Goal: Transaction & Acquisition: Purchase product/service

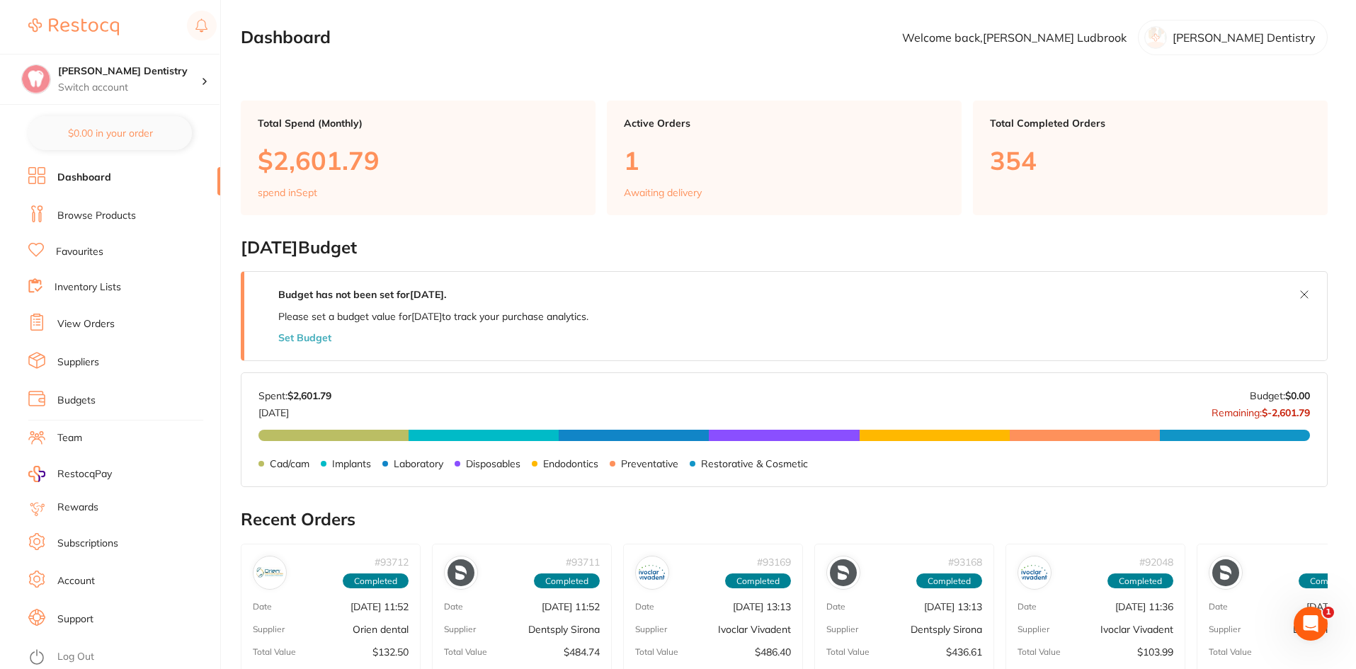
click at [96, 247] on link "Favourites" at bounding box center [79, 252] width 47 height 14
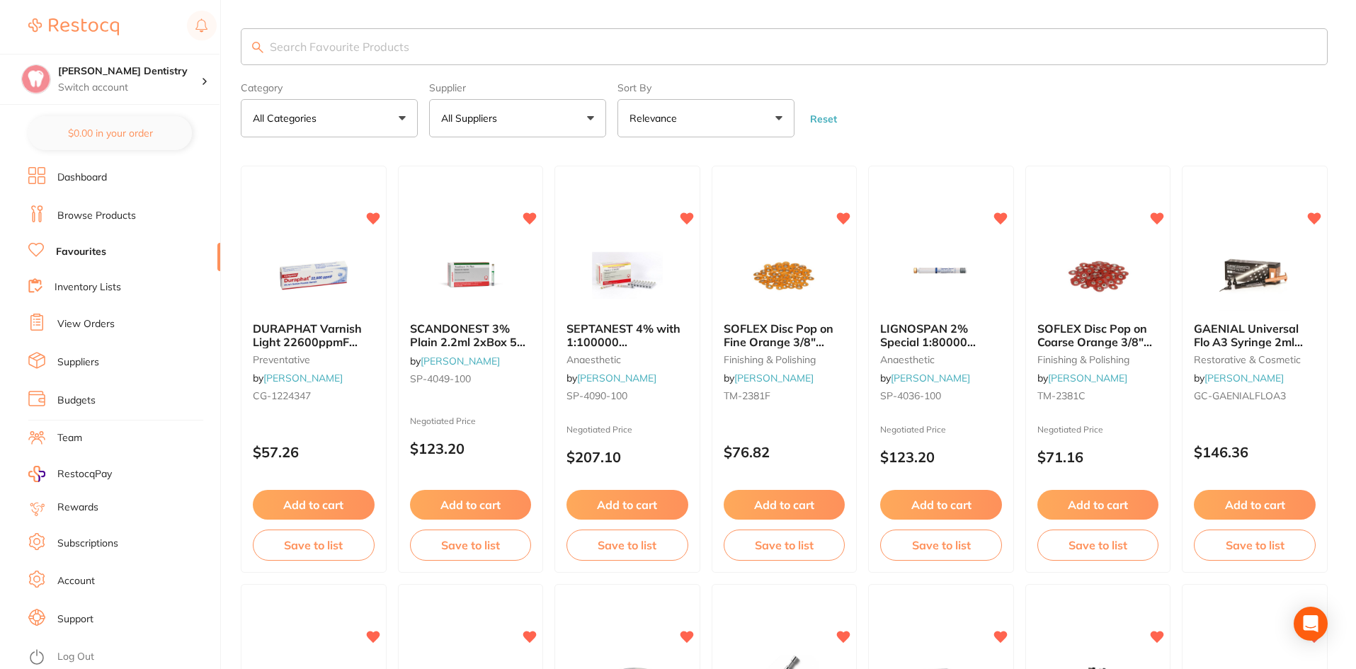
drag, startPoint x: 312, startPoint y: 47, endPoint x: 400, endPoint y: 21, distance: 92.3
click at [312, 48] on input "search" at bounding box center [784, 46] width 1087 height 37
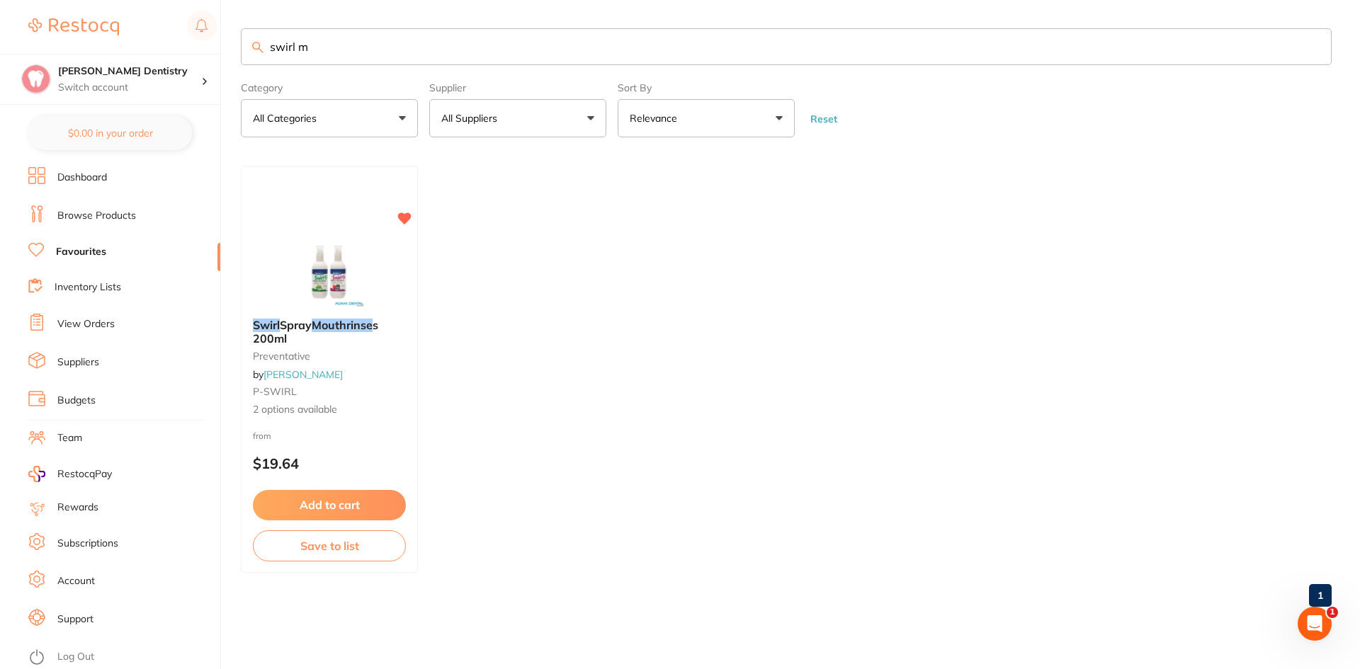
type input "swirl"
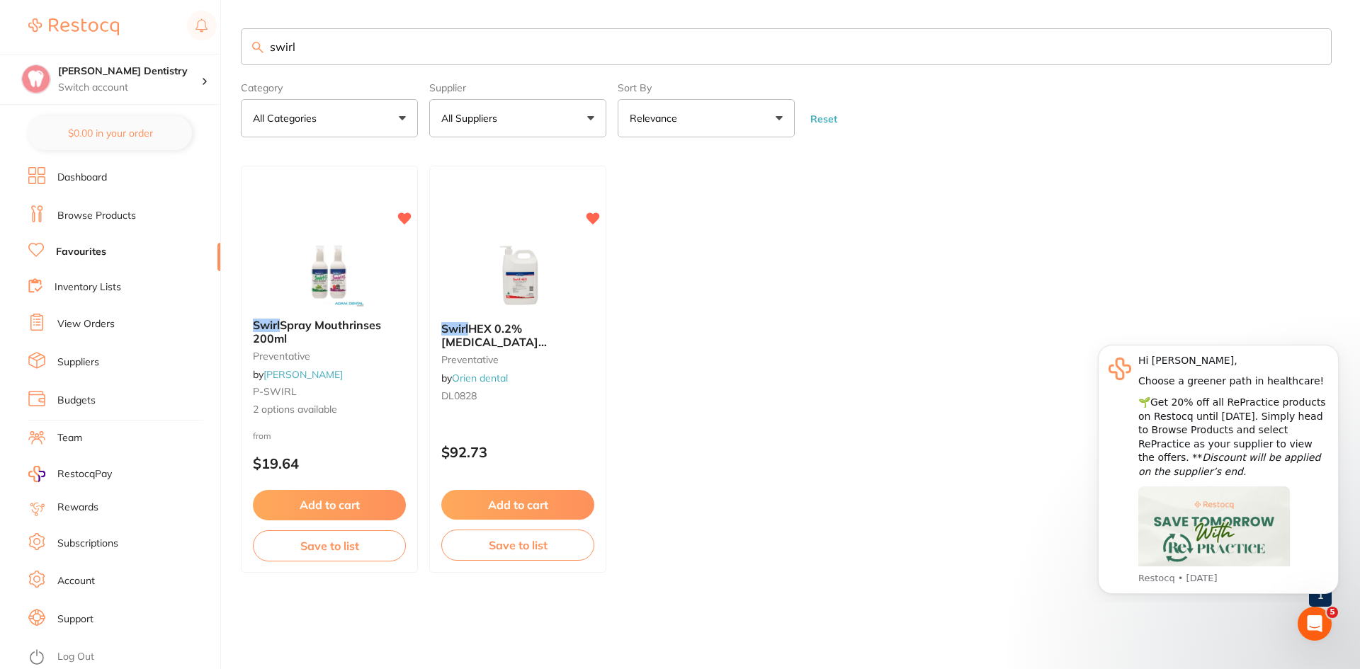
drag, startPoint x: 314, startPoint y: 46, endPoint x: 242, endPoint y: 52, distance: 71.8
click at [244, 53] on input "swirl" at bounding box center [786, 46] width 1091 height 37
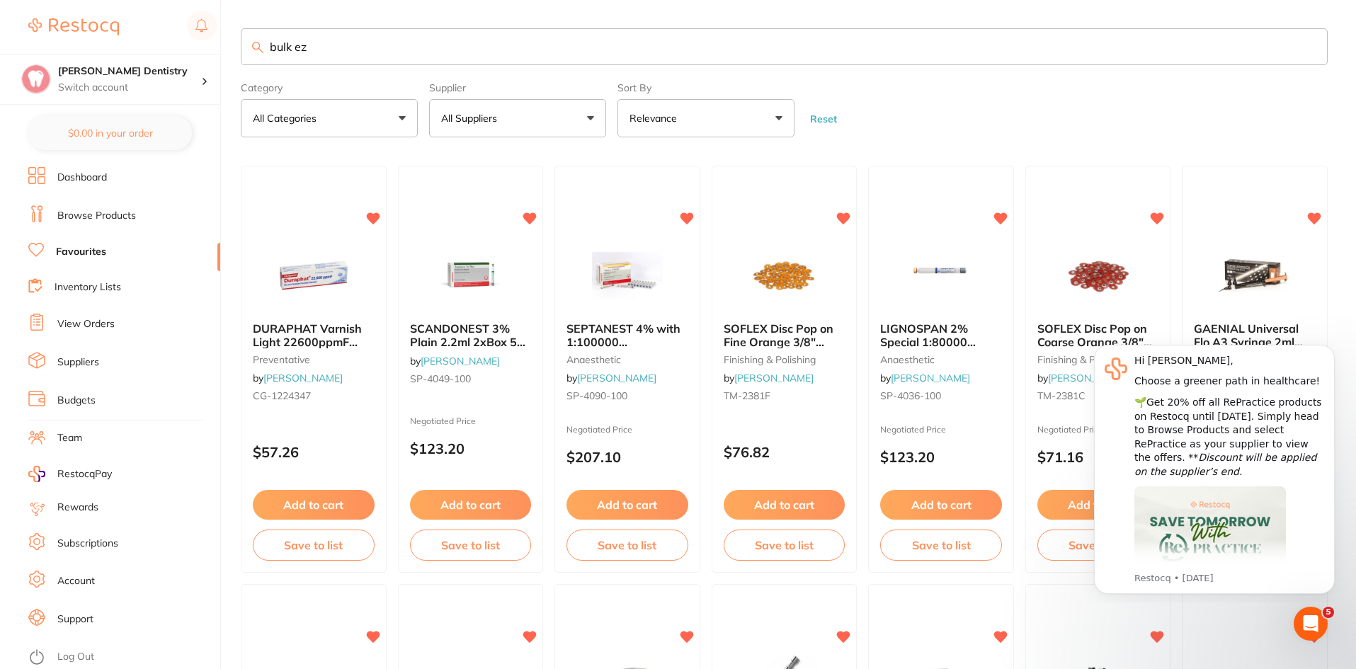
type input "bulk ez"
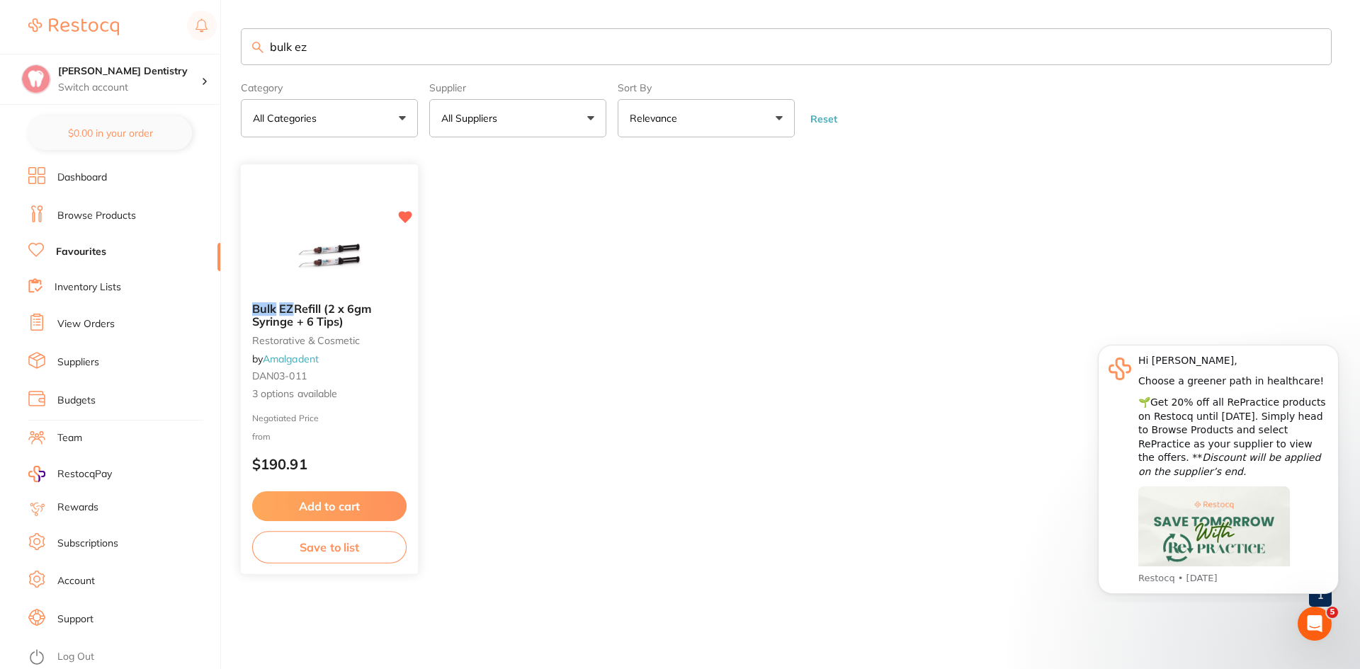
click at [331, 507] on button "Add to cart" at bounding box center [329, 506] width 154 height 30
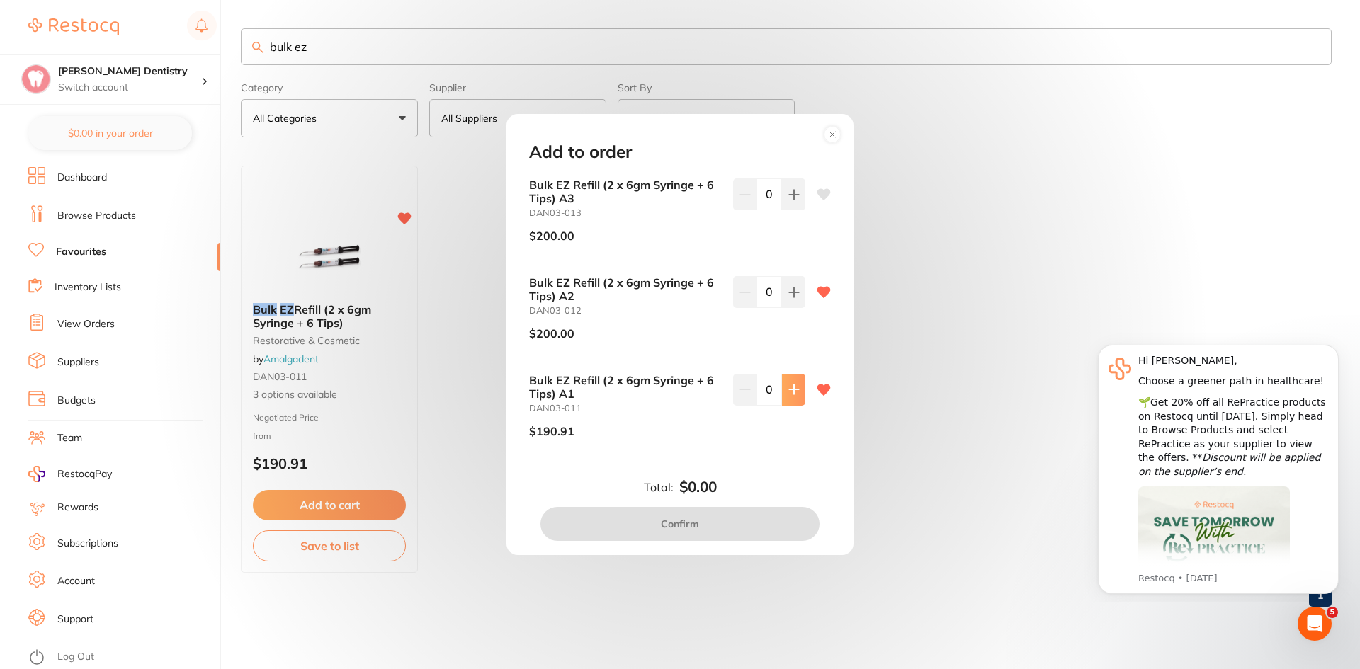
click at [789, 390] on icon at bounding box center [793, 389] width 9 height 9
type input "1"
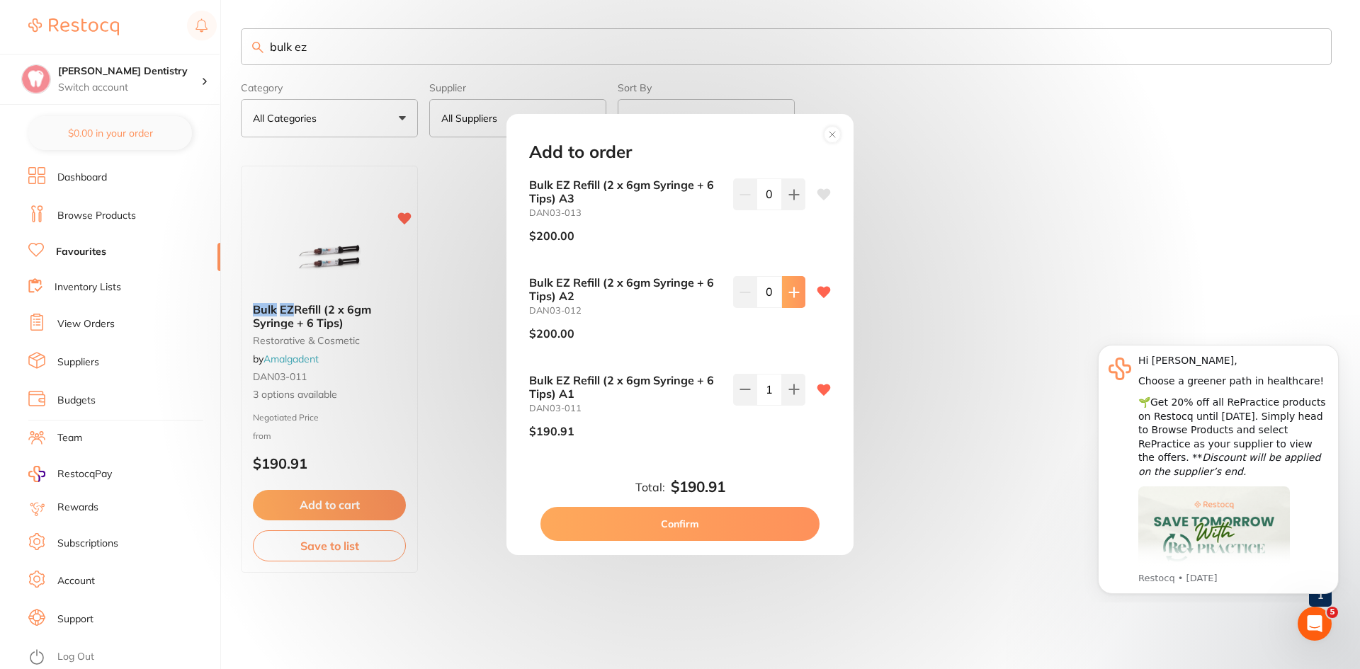
click at [791, 292] on icon at bounding box center [793, 292] width 9 height 9
type input "1"
click at [723, 528] on button "Confirm" at bounding box center [679, 524] width 279 height 34
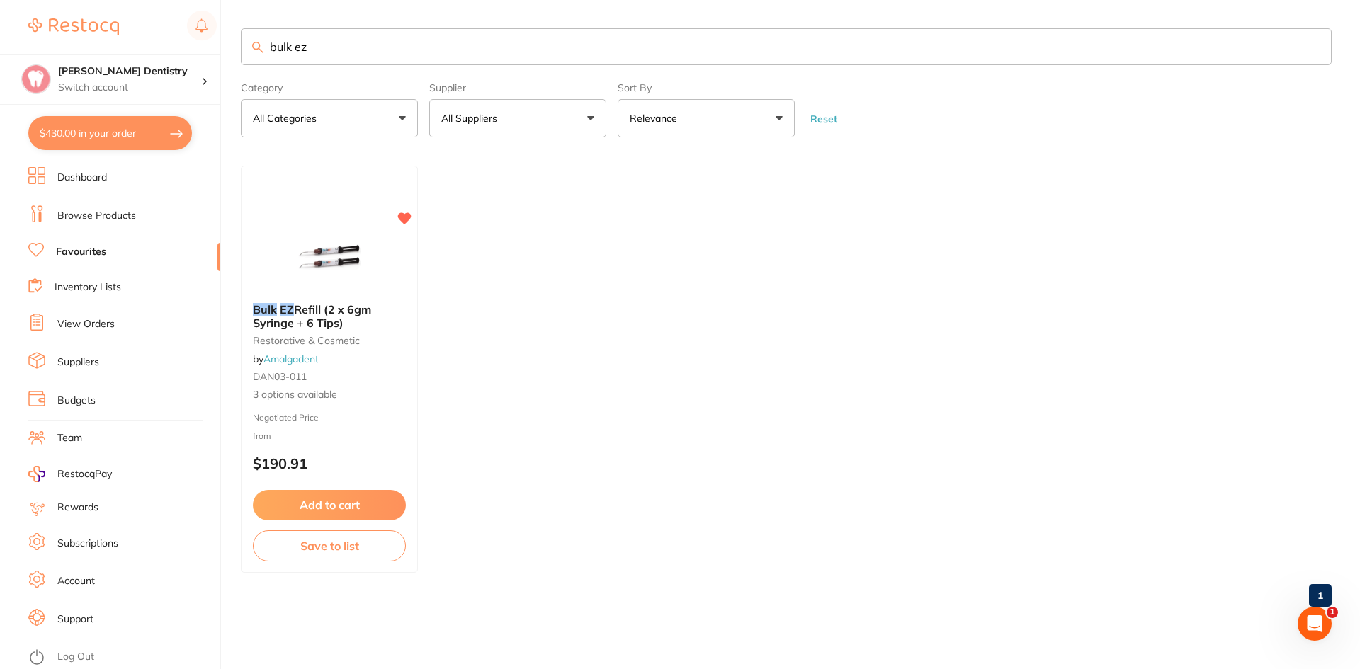
click at [126, 134] on button "$430.00 in your order" at bounding box center [110, 133] width 164 height 34
checkbox input "true"
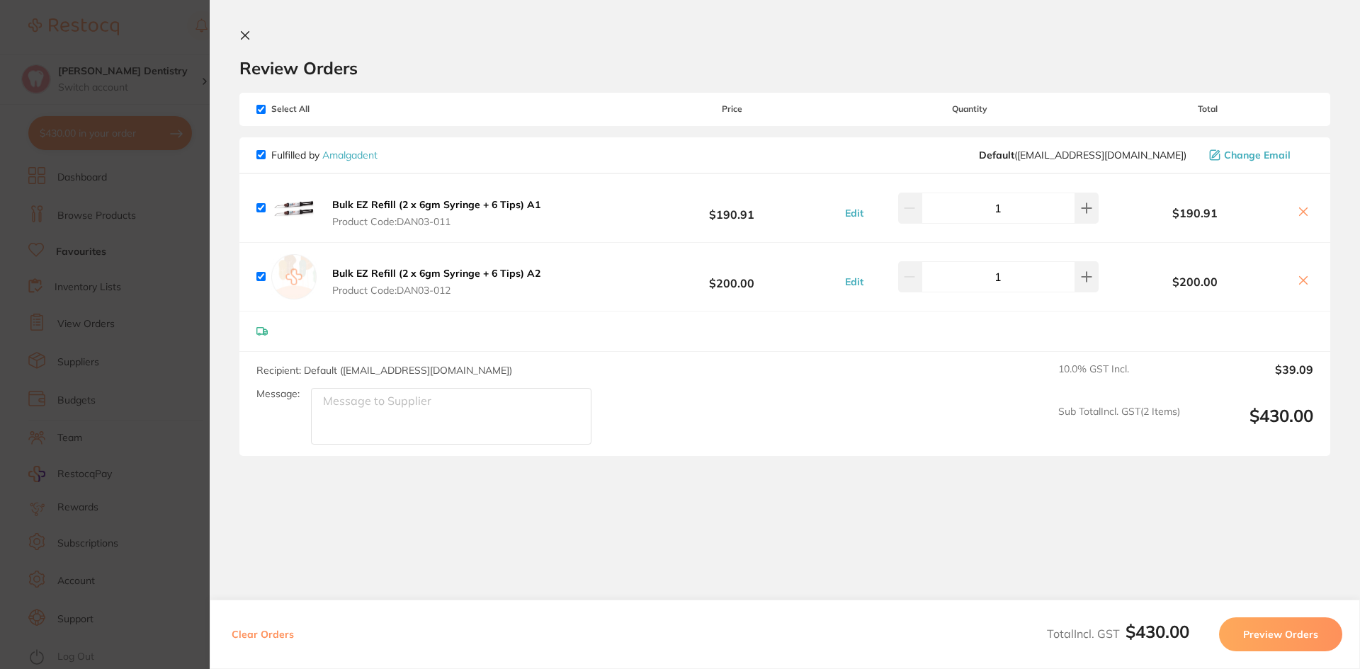
click at [1256, 633] on button "Preview Orders" at bounding box center [1280, 634] width 123 height 34
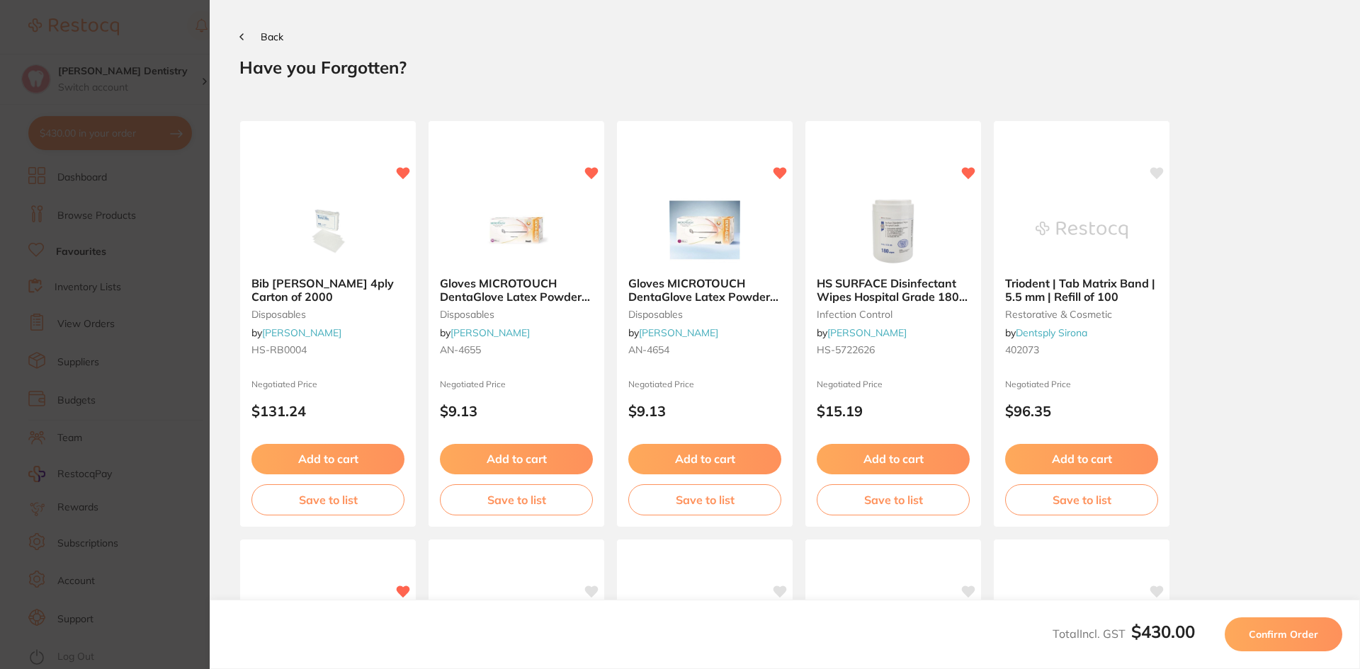
click at [1285, 637] on span "Confirm Order" at bounding box center [1282, 634] width 69 height 13
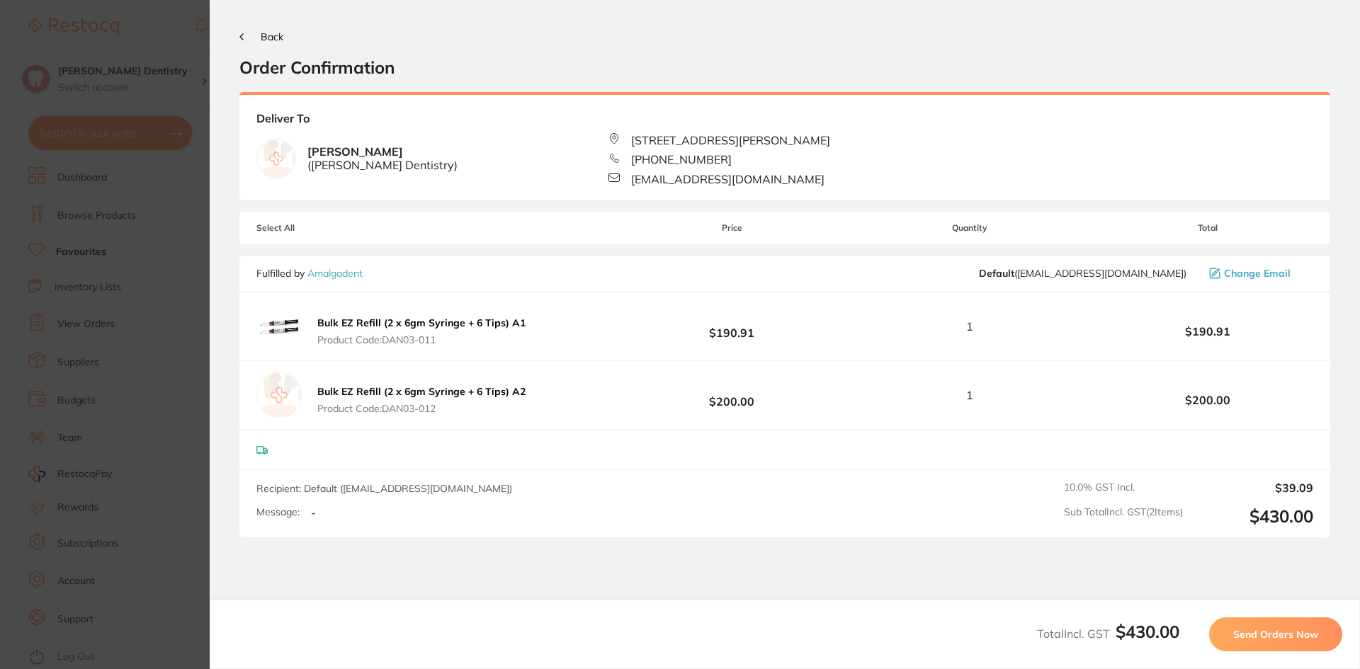
click at [1285, 637] on span "Send Orders Now" at bounding box center [1275, 634] width 85 height 13
